Goal: Information Seeking & Learning: Compare options

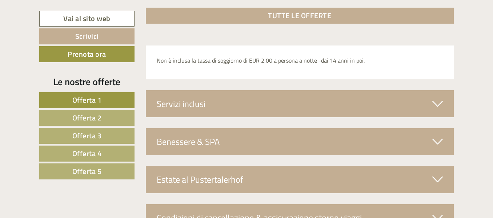
scroll to position [2218, 0]
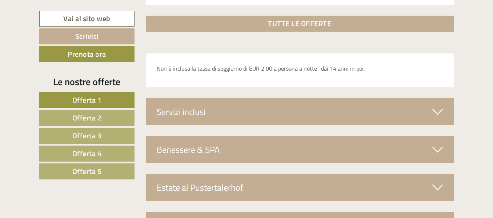
click at [82, 166] on span "Offerta 5" at bounding box center [86, 170] width 29 height 11
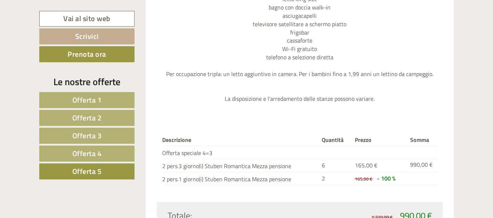
scroll to position [931, 0]
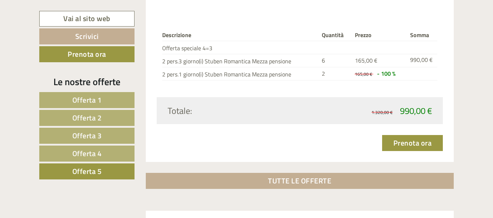
click at [100, 153] on span "Offerta 4" at bounding box center [86, 153] width 29 height 11
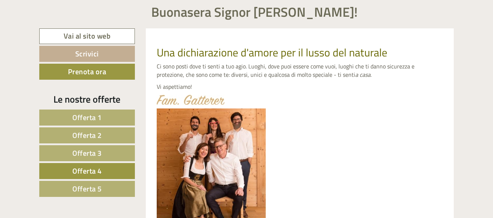
scroll to position [327, 0]
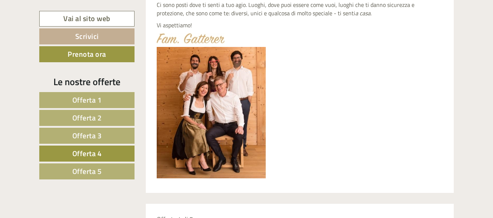
click at [95, 139] on span "Offerta 3" at bounding box center [86, 135] width 29 height 11
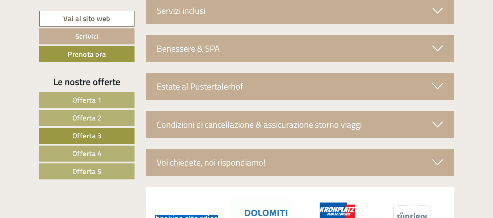
scroll to position [1222, 0]
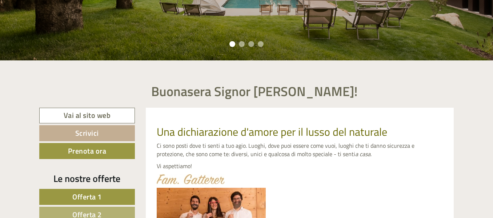
scroll to position [255, 0]
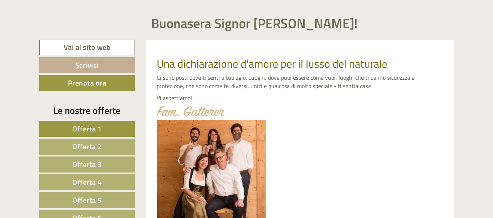
click at [104, 129] on link "Offerta 1" at bounding box center [87, 129] width 96 height 16
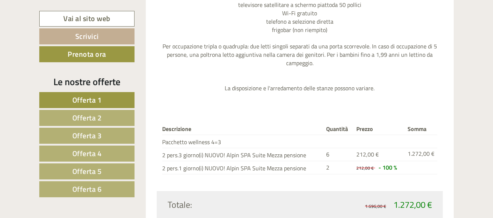
scroll to position [1004, 0]
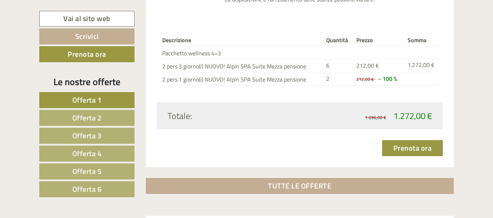
click at [96, 112] on span "Offerta 2" at bounding box center [86, 117] width 29 height 11
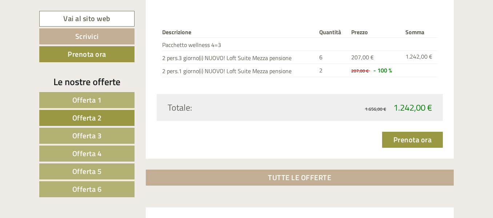
click at [81, 197] on link "Offerta 6" at bounding box center [86, 189] width 95 height 16
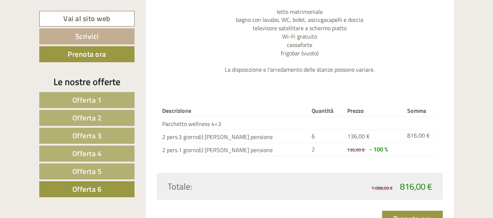
scroll to position [895, 0]
